Goal: Find contact information: Find contact information

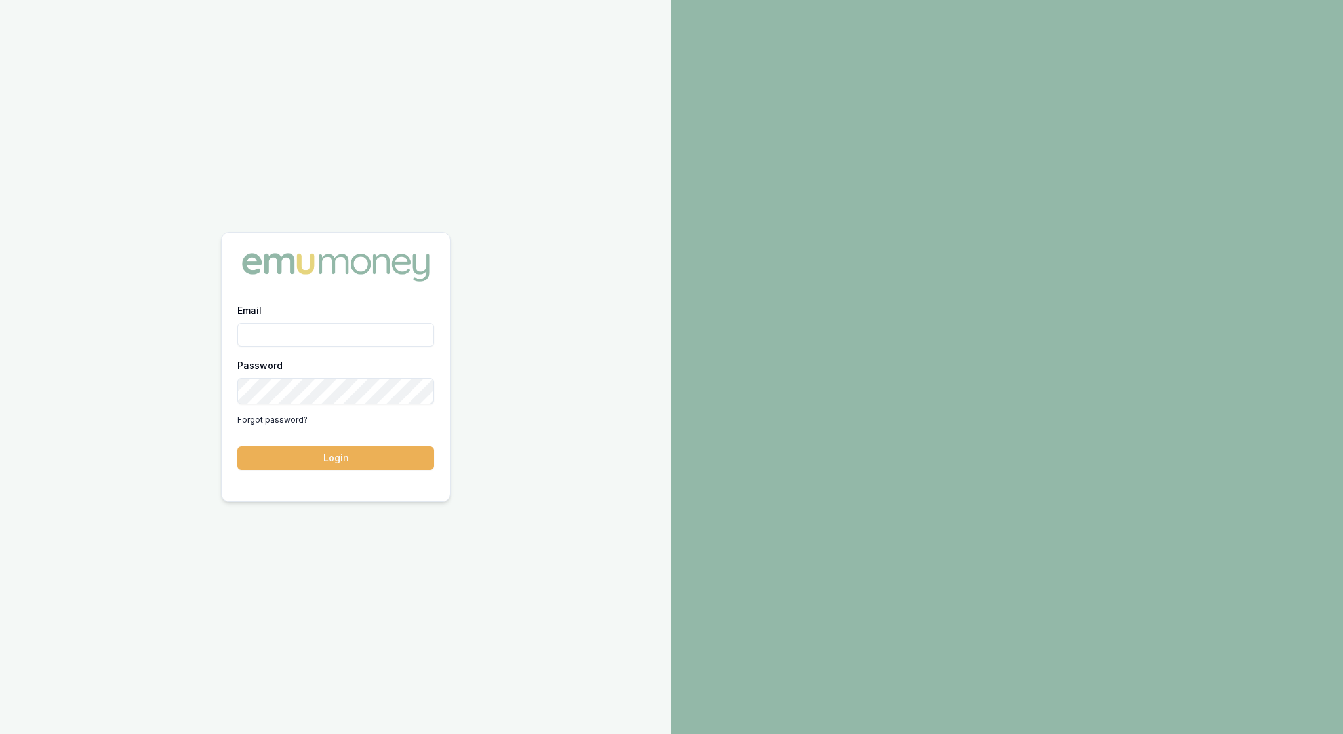
type input "[EMAIL_ADDRESS][PERSON_NAME][DOMAIN_NAME]"
click at [344, 459] on button "Login" at bounding box center [335, 459] width 197 height 24
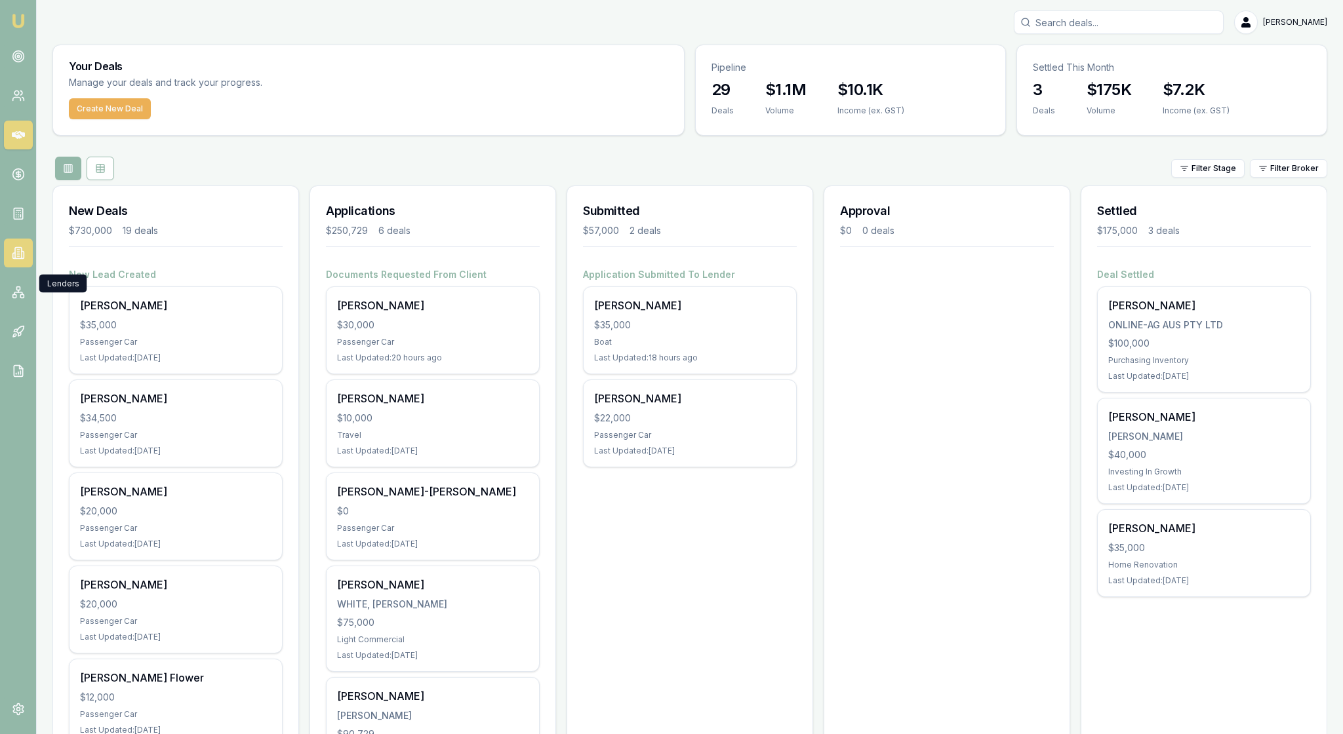
click at [21, 260] on icon at bounding box center [18, 253] width 13 height 13
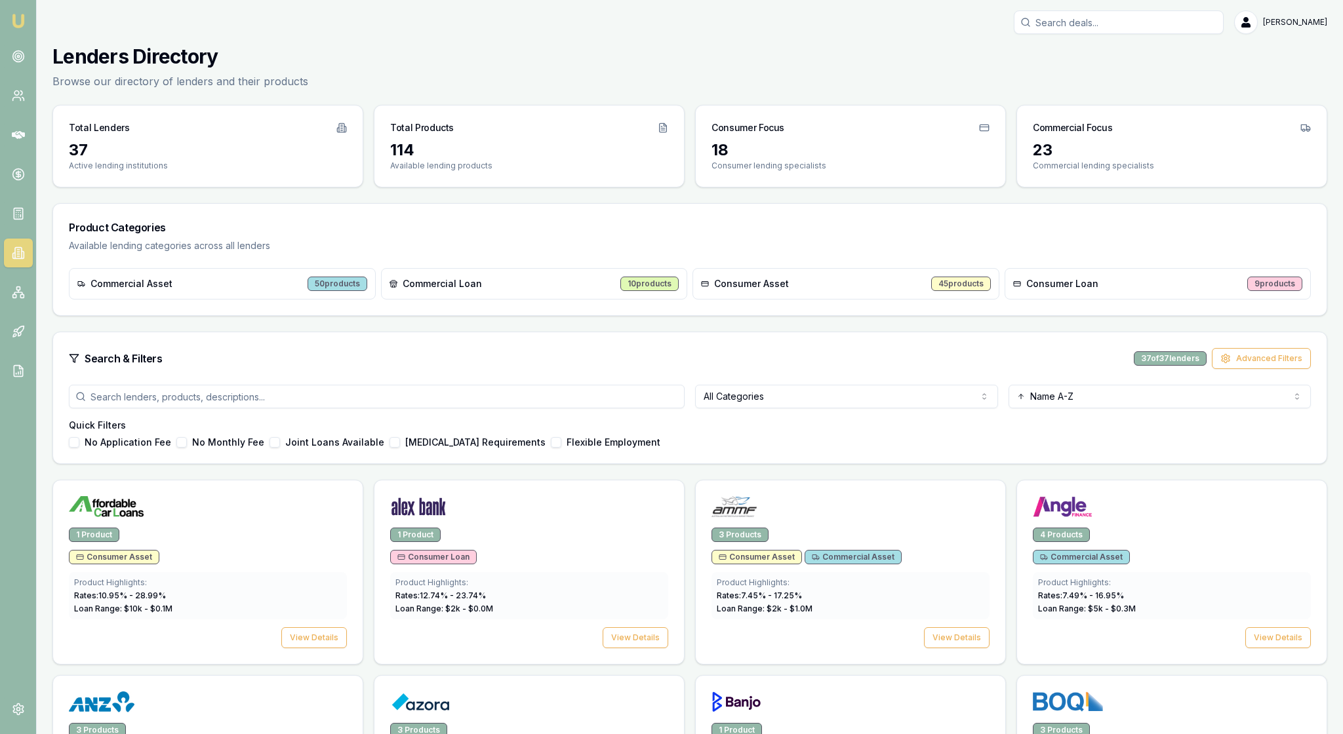
click at [982, 445] on html "Emu Broker [PERSON_NAME] Toggle Menu Lenders Directory Browse our directory of …" at bounding box center [671, 367] width 1343 height 734
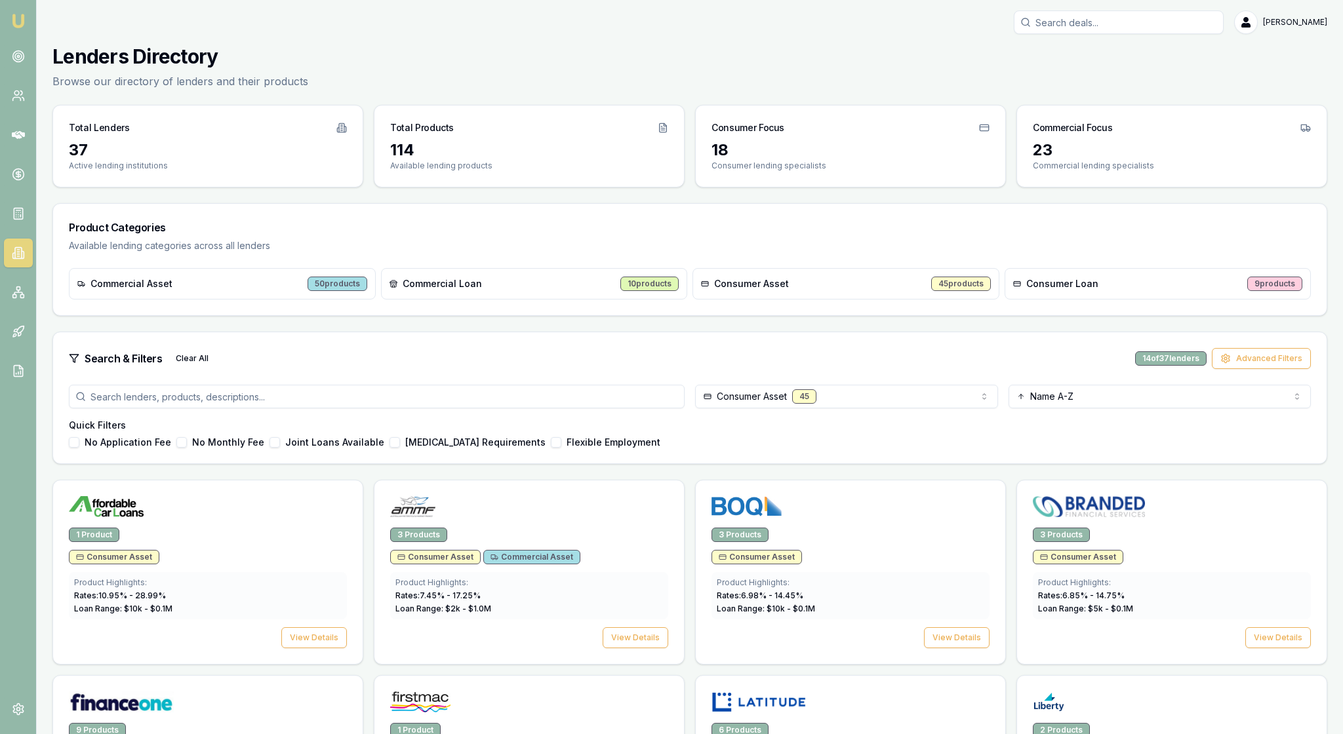
click at [963, 432] on h4 "Quick Filters" at bounding box center [690, 425] width 1242 height 13
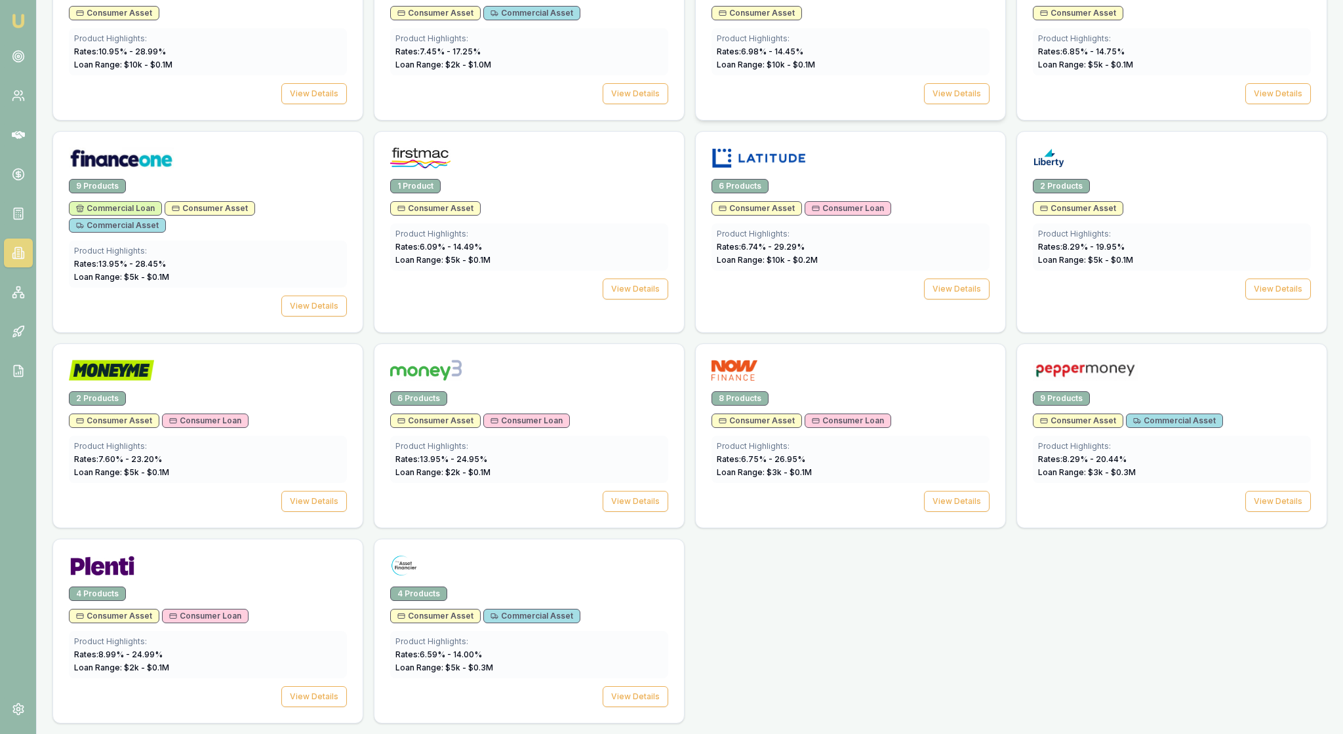
scroll to position [723, 0]
click at [1246, 491] on button "View Details" at bounding box center [1278, 501] width 66 height 21
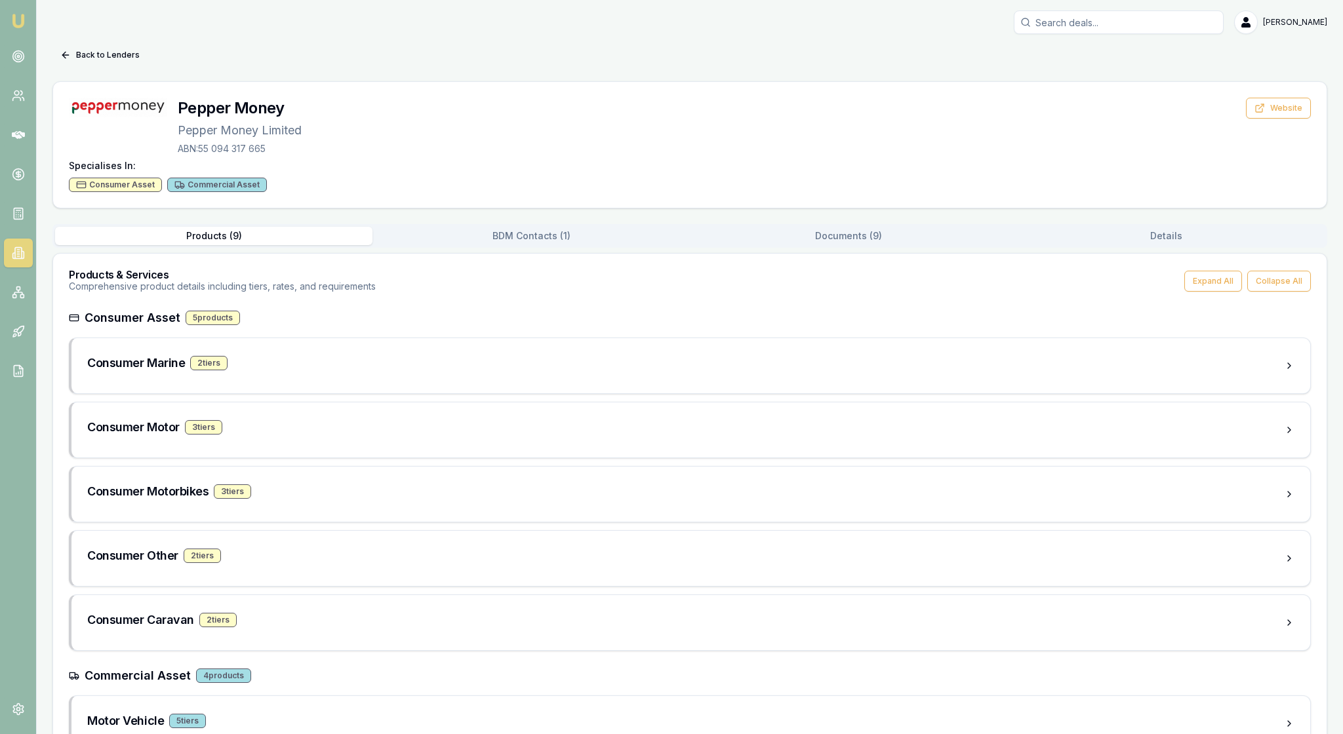
click at [586, 245] on button "BDM Contacts ( 1 )" at bounding box center [530, 236] width 317 height 18
